Goal: Information Seeking & Learning: Find specific fact

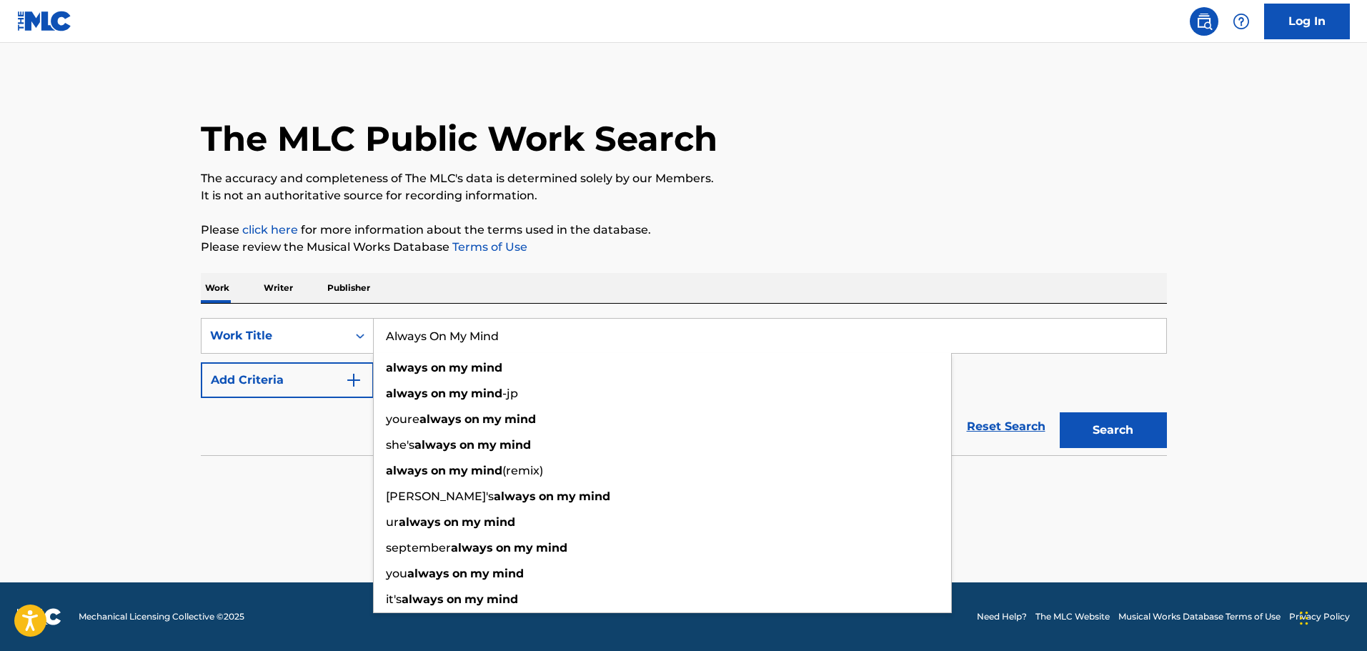
type input "Always On My Mind"
click at [1141, 432] on button "Search" at bounding box center [1113, 430] width 107 height 36
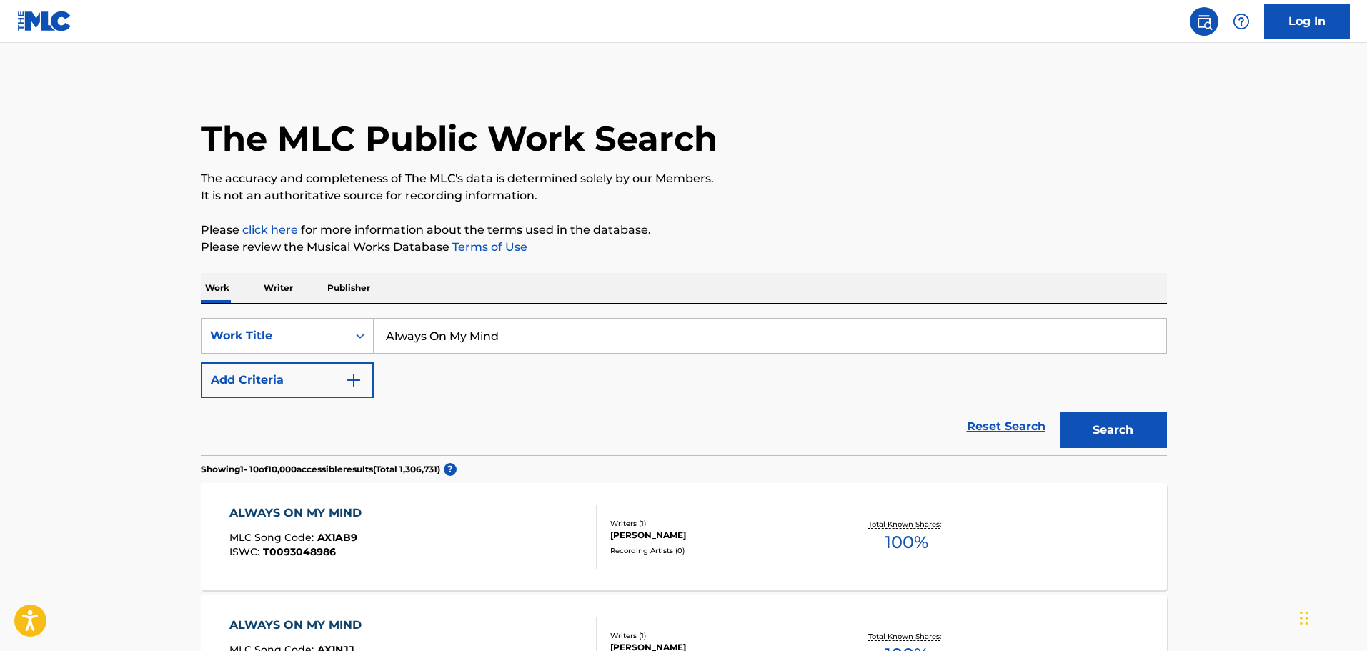
click at [222, 380] on button "Add Criteria" at bounding box center [287, 380] width 173 height 36
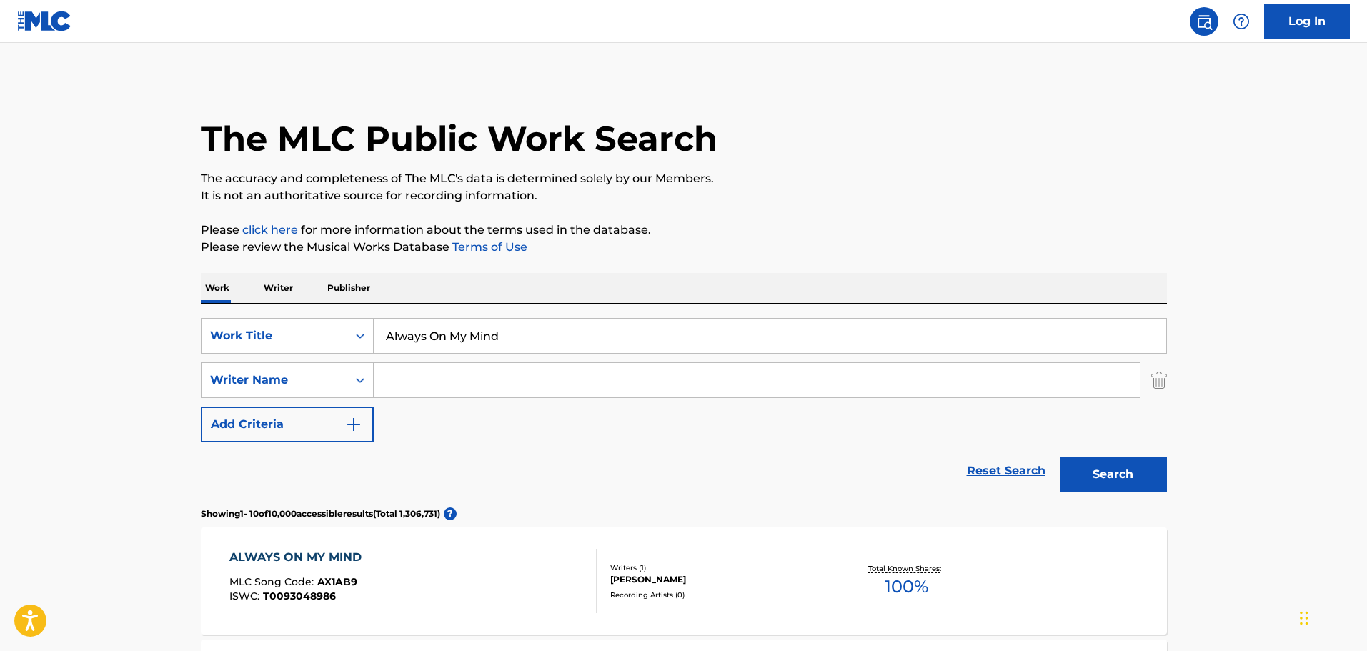
click at [531, 379] on input "Search Form" at bounding box center [757, 380] width 766 height 34
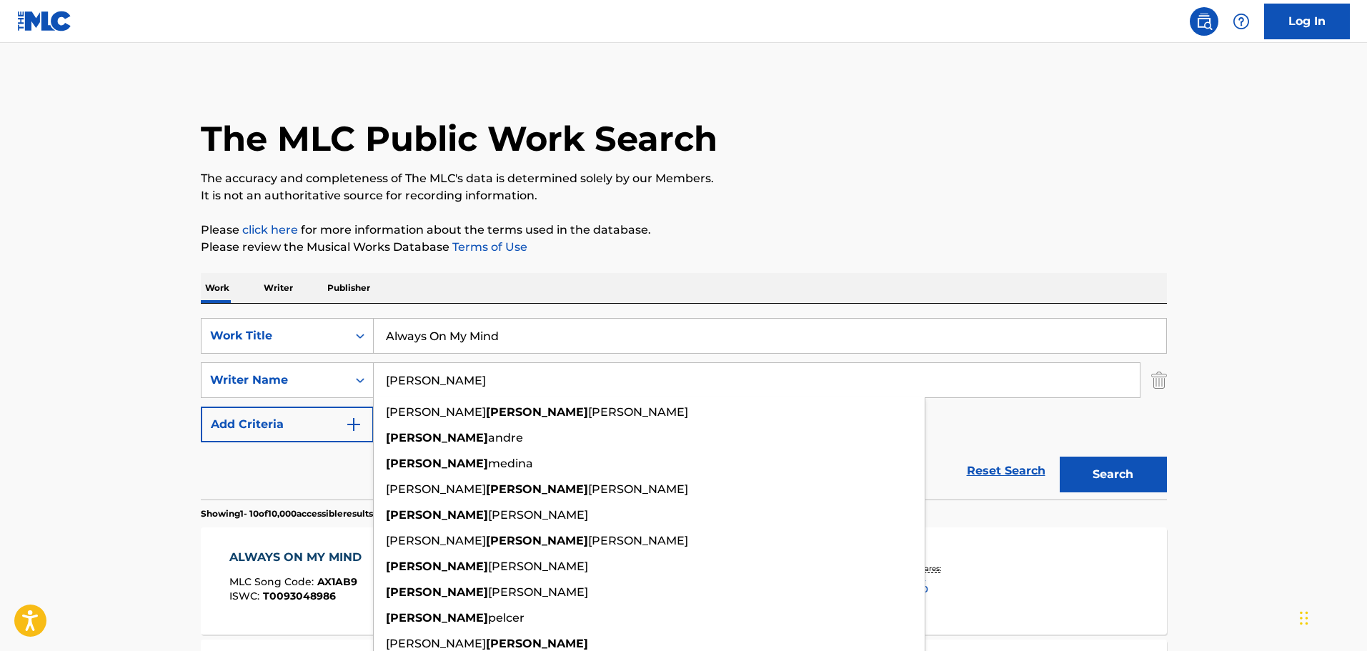
click at [1060, 457] on button "Search" at bounding box center [1113, 475] width 107 height 36
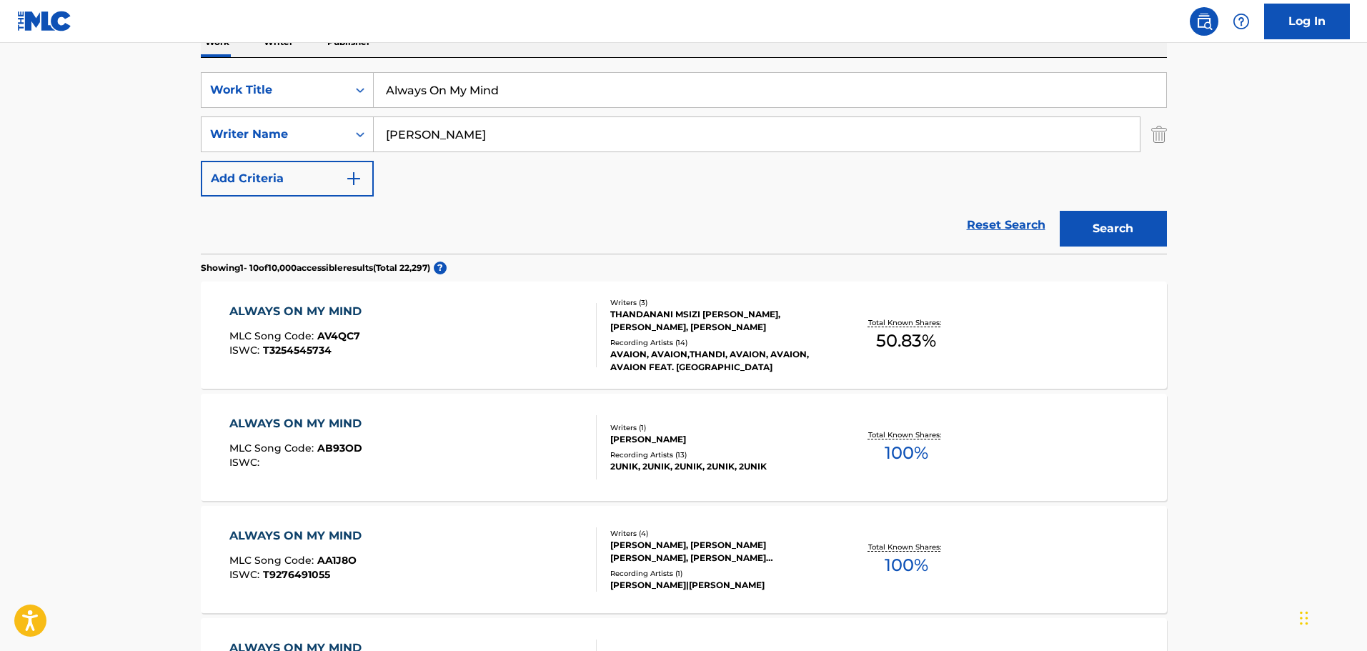
scroll to position [71, 0]
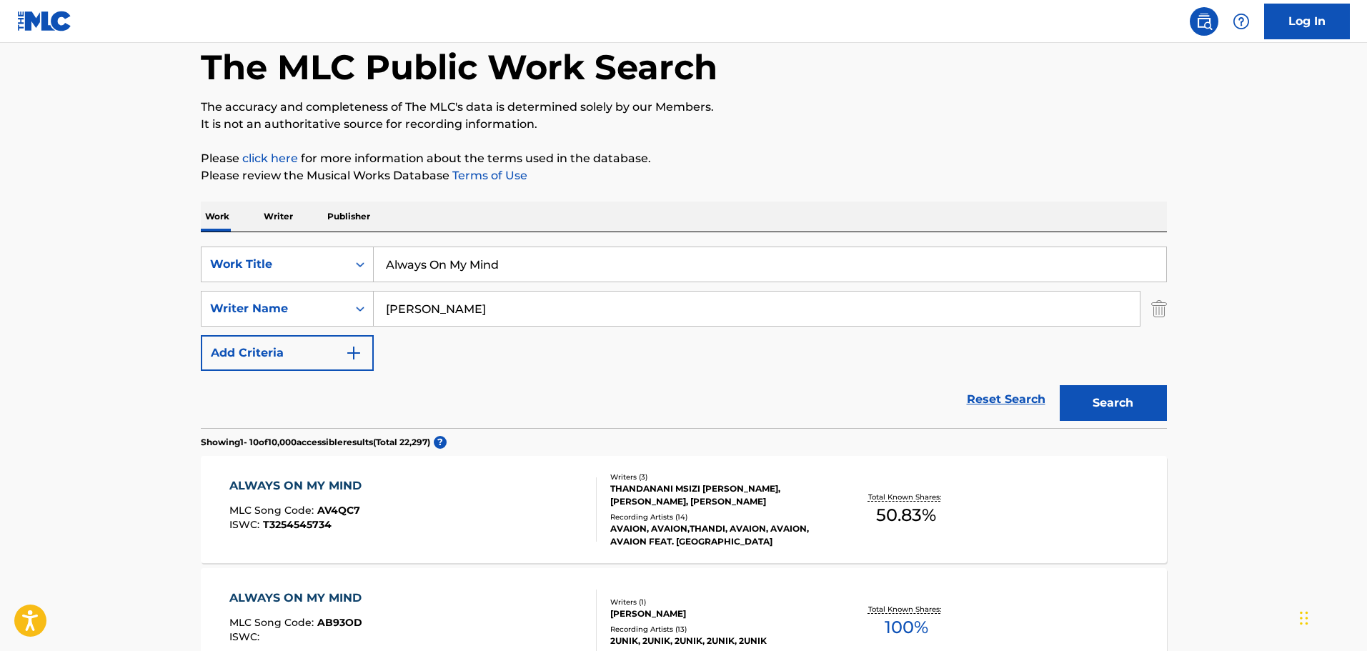
click at [448, 362] on div "SearchWithCriteriaa224f756-28f1-425d-a5db-9971b8da8664 Work Title Always On My …" at bounding box center [684, 309] width 966 height 124
click at [442, 335] on div "SearchWithCriteriaa224f756-28f1-425d-a5db-9971b8da8664 Work Title Always On My …" at bounding box center [684, 309] width 966 height 124
click at [430, 320] on input "[PERSON_NAME]" at bounding box center [757, 309] width 766 height 34
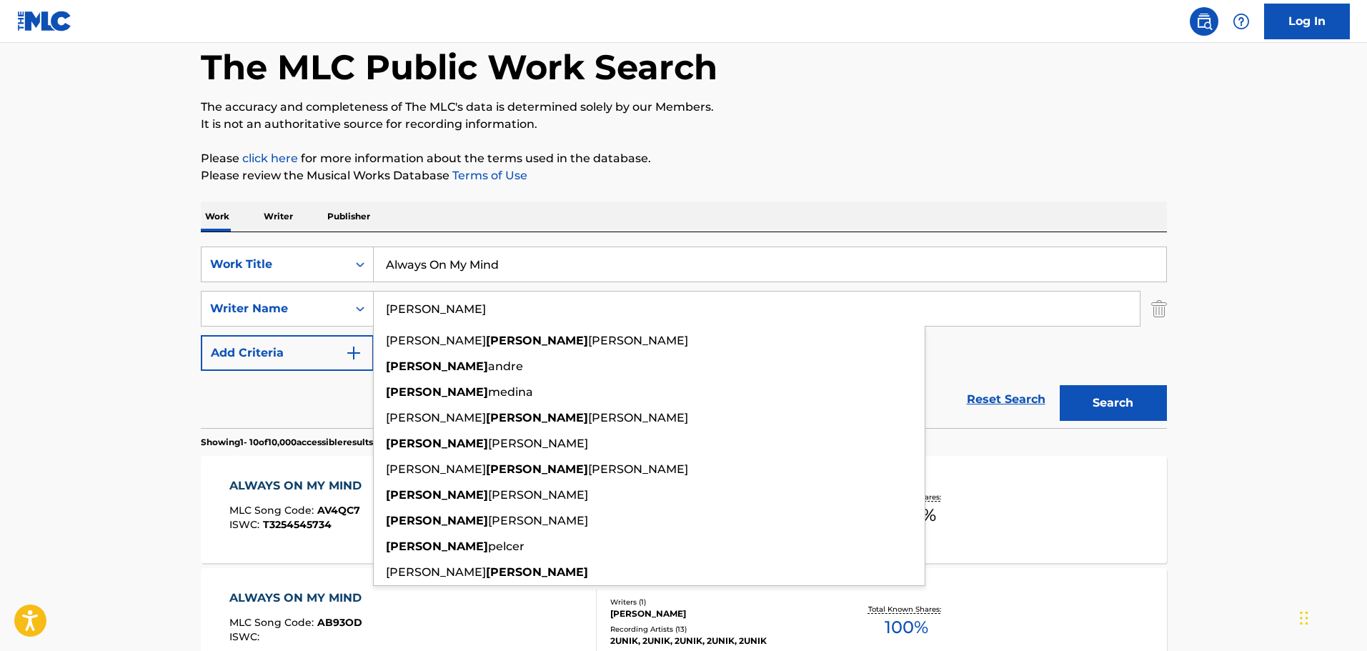
click at [430, 320] on input "[PERSON_NAME]" at bounding box center [757, 309] width 766 height 34
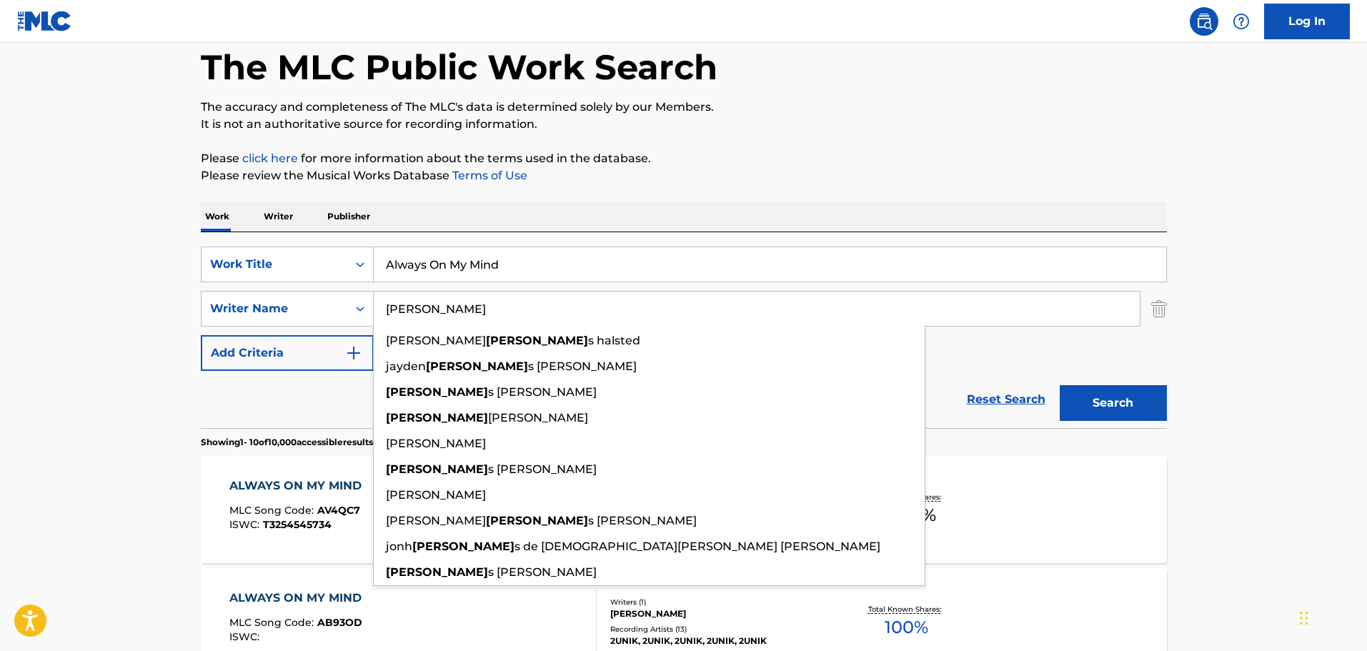
click at [1060, 385] on button "Search" at bounding box center [1113, 403] width 107 height 36
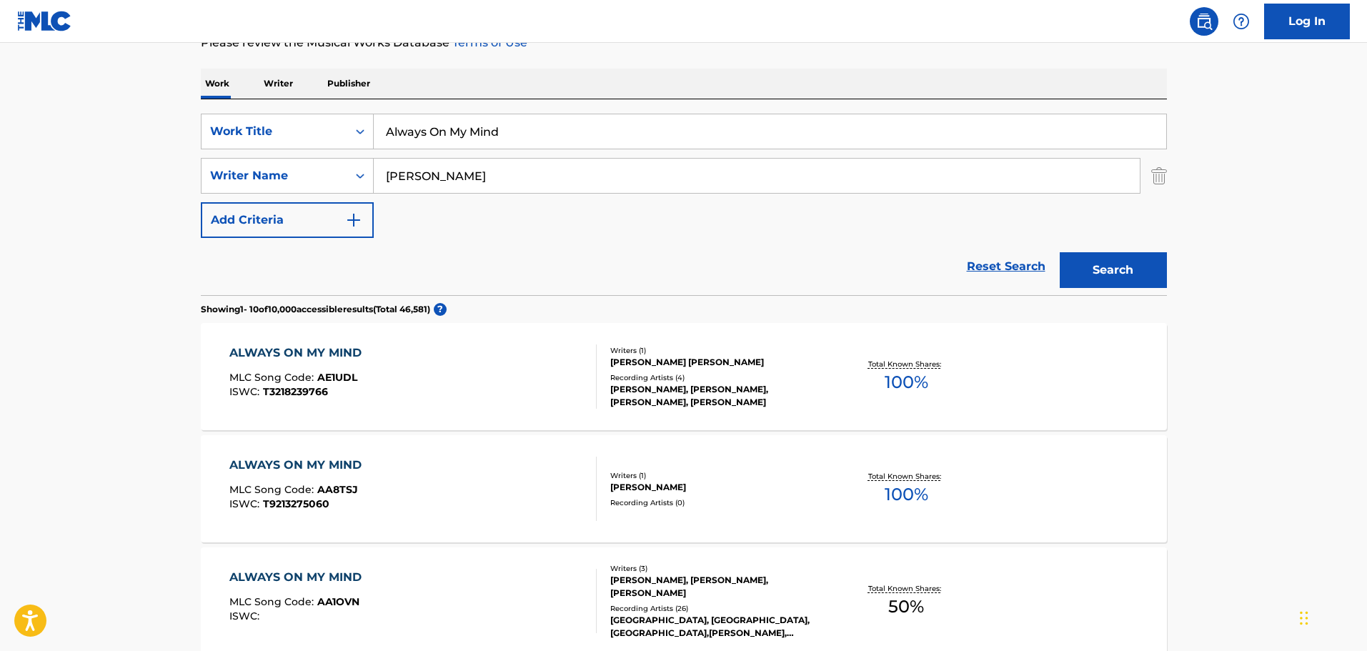
scroll to position [0, 0]
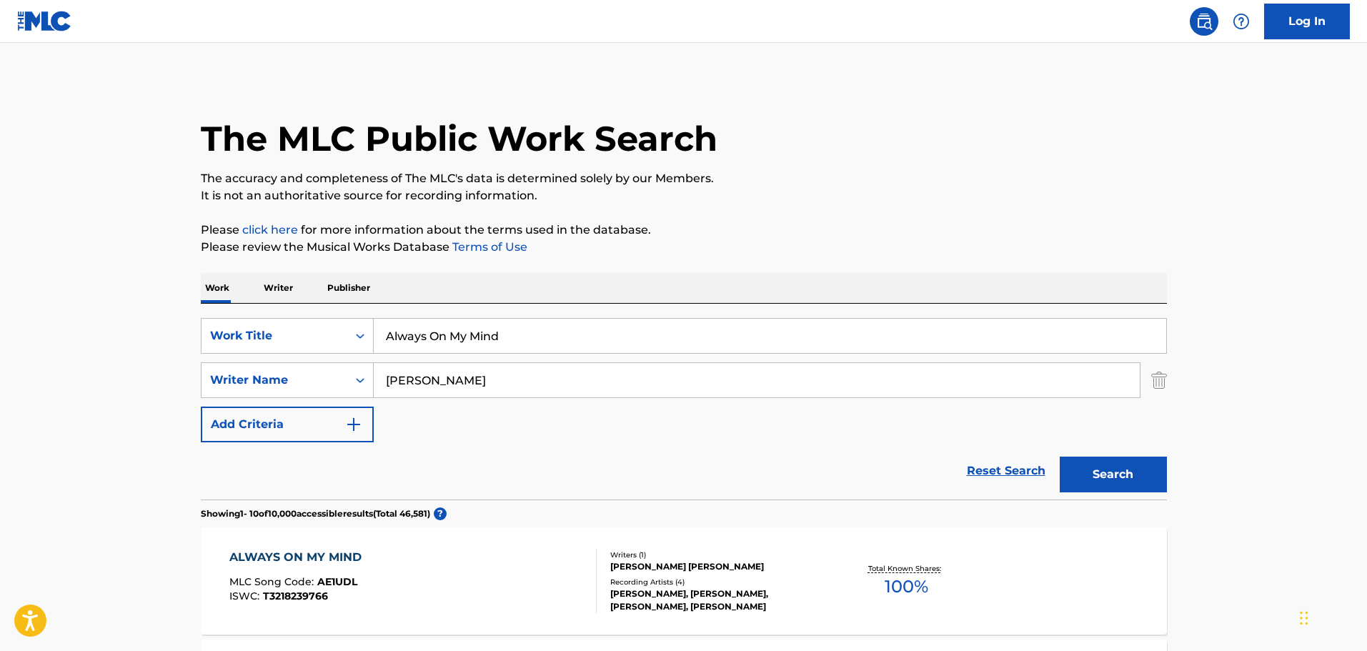
click at [472, 362] on div "SearchWithCriteriaa224f756-28f1-425d-a5db-9971b8da8664 Work Title Always On My …" at bounding box center [684, 380] width 966 height 124
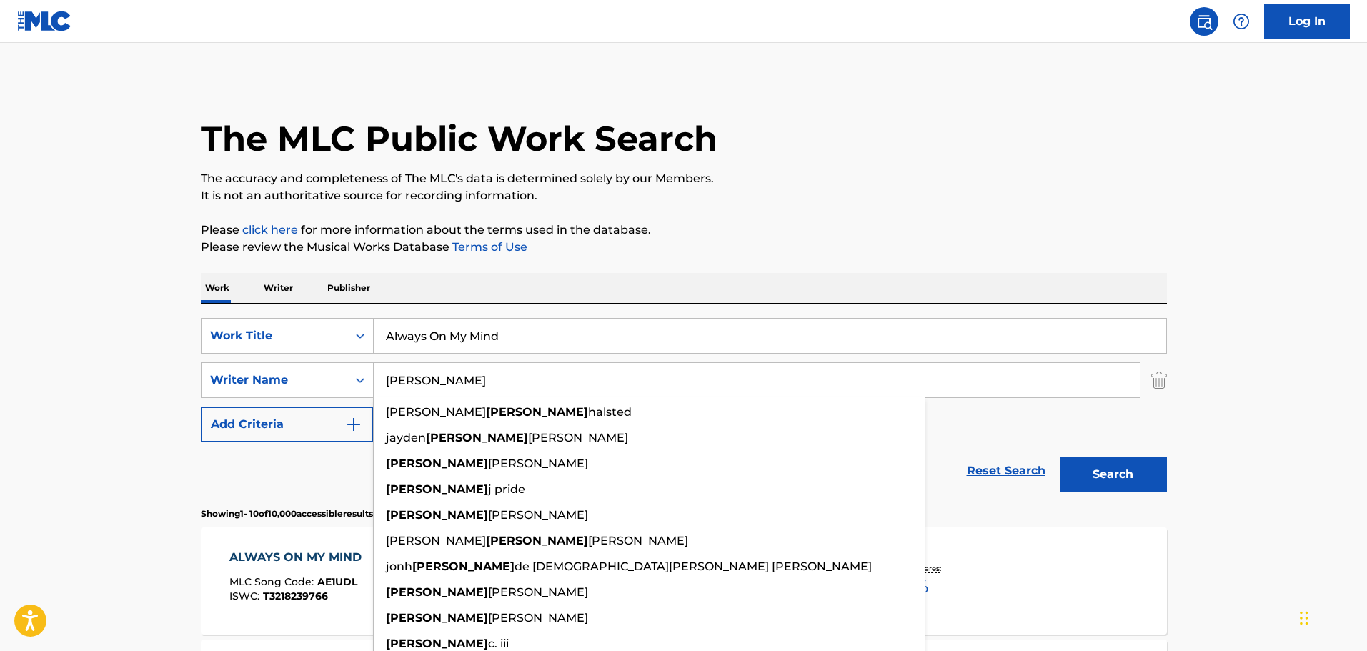
click at [469, 375] on input "[PERSON_NAME]" at bounding box center [757, 380] width 766 height 34
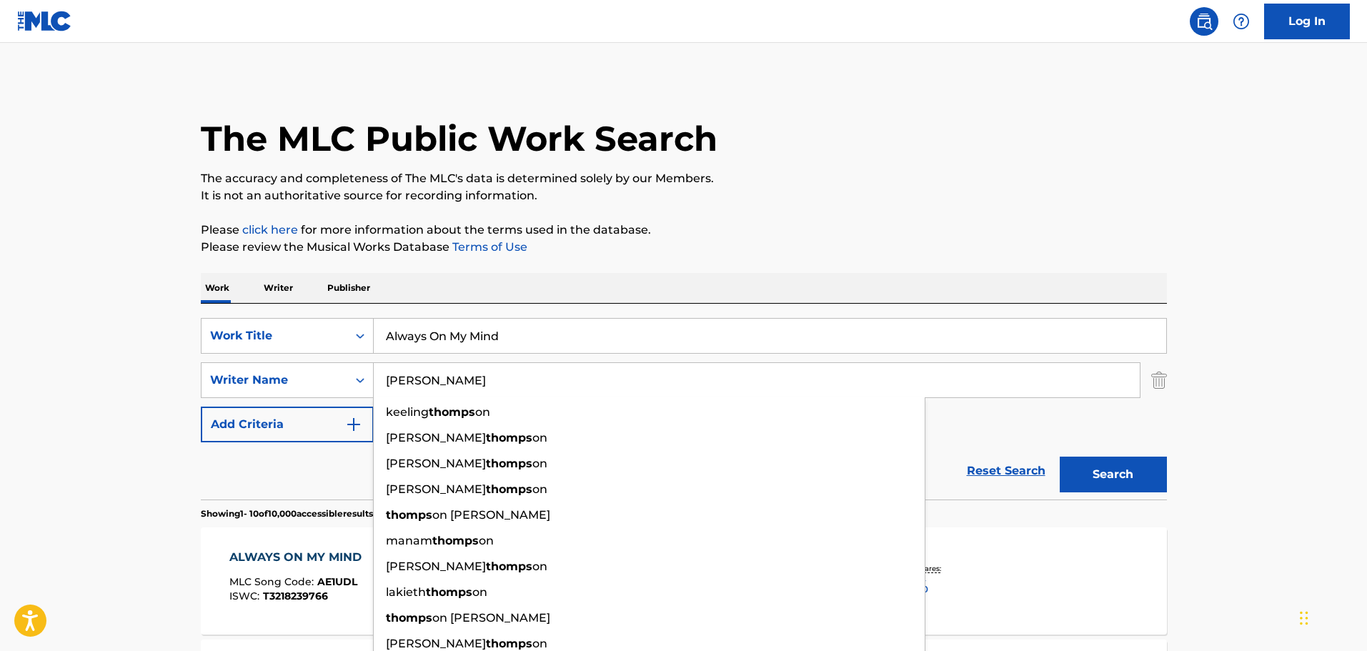
type input "[PERSON_NAME]"
click at [1060, 457] on button "Search" at bounding box center [1113, 475] width 107 height 36
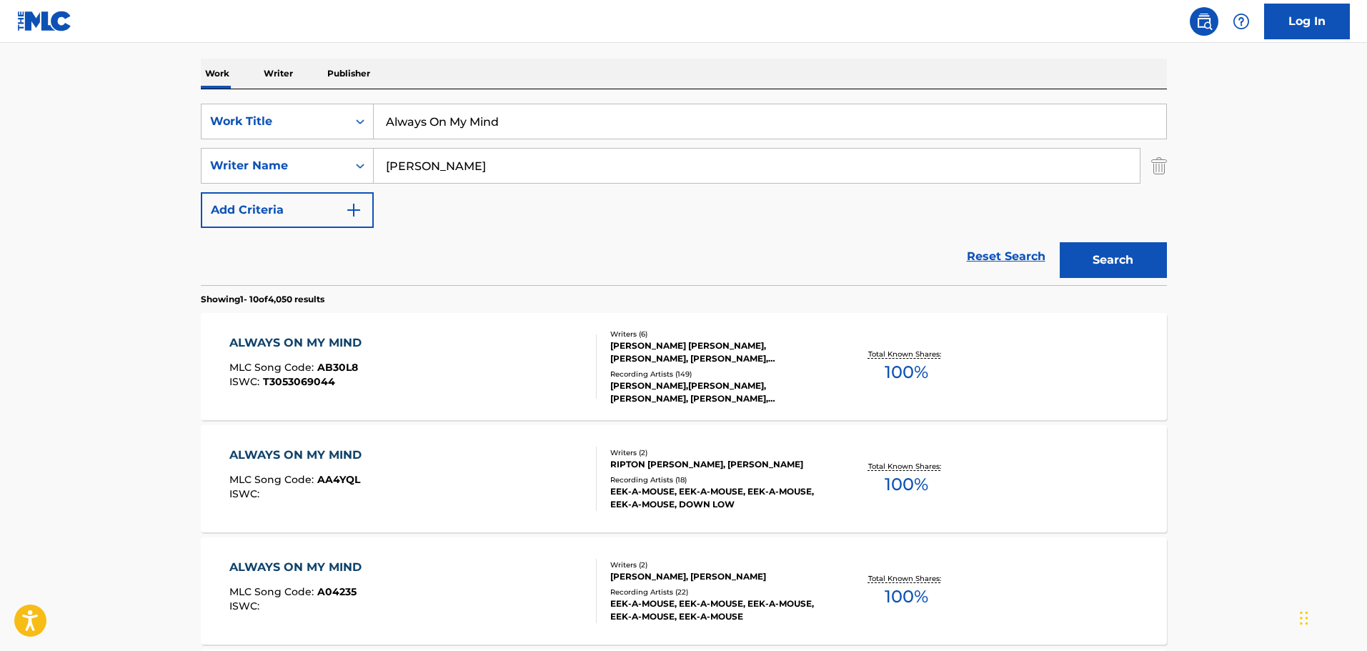
scroll to position [571, 0]
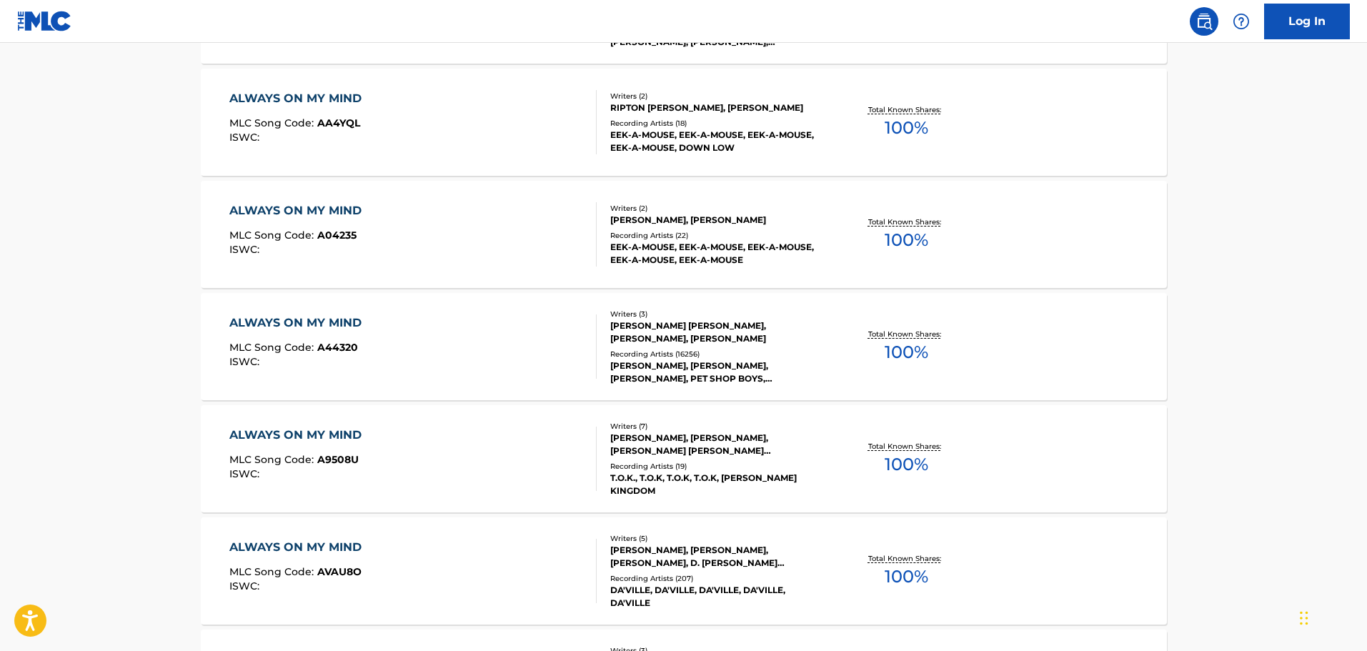
click at [518, 328] on div "ALWAYS ON MY MIND MLC Song Code : A44320 ISWC :" at bounding box center [412, 347] width 367 height 64
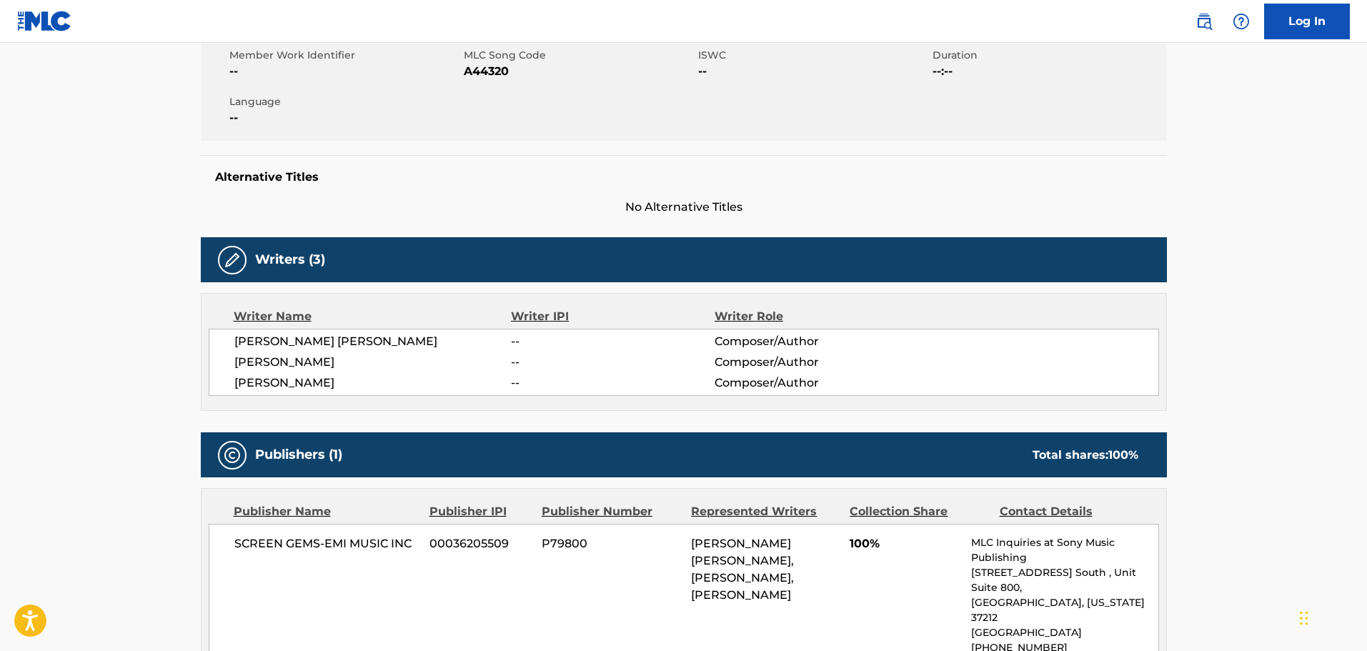
scroll to position [429, 0]
